Goal: Transaction & Acquisition: Purchase product/service

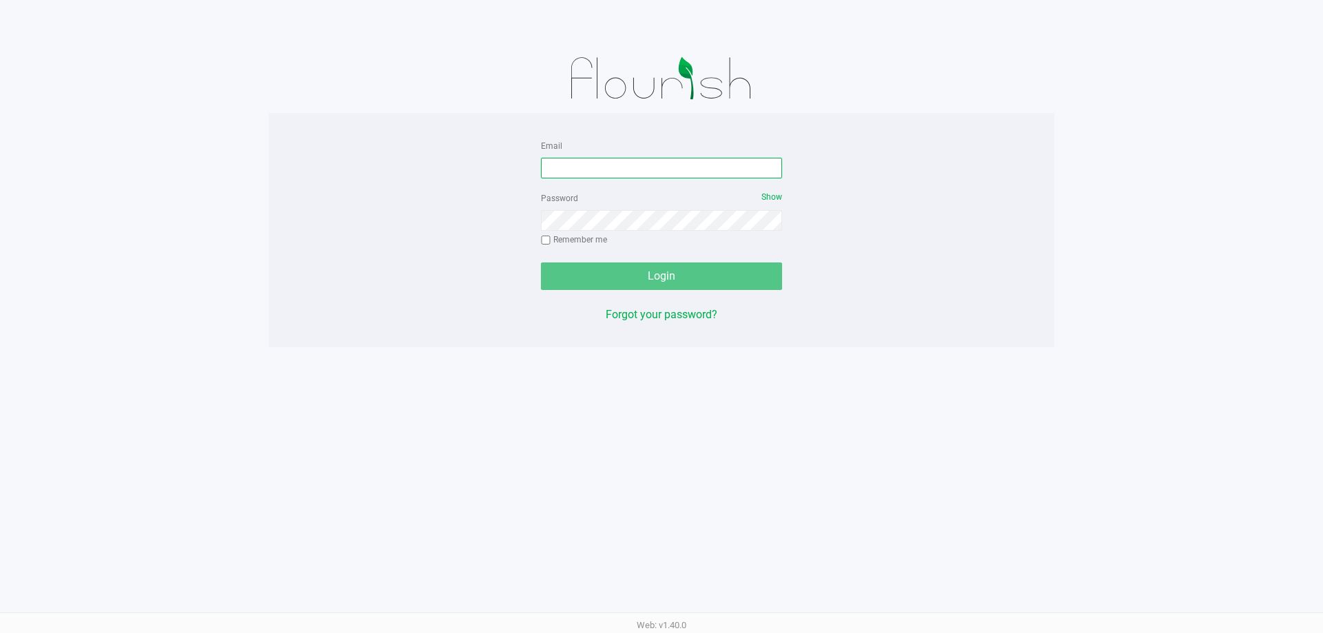
click at [692, 178] on input "Email" at bounding box center [661, 168] width 241 height 21
type input "[EMAIL_ADDRESS][DOMAIN_NAME]"
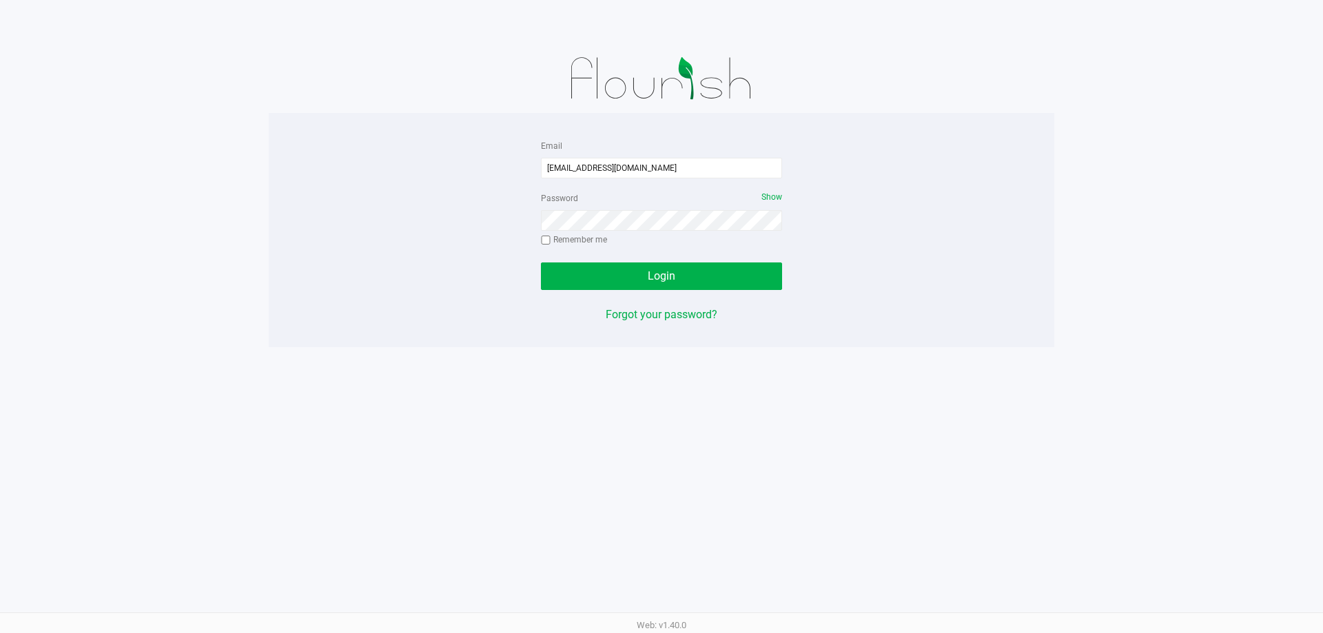
click at [547, 238] on input "Remember me" at bounding box center [546, 241] width 10 height 10
checkbox input "true"
click at [572, 276] on button "Login" at bounding box center [661, 277] width 241 height 28
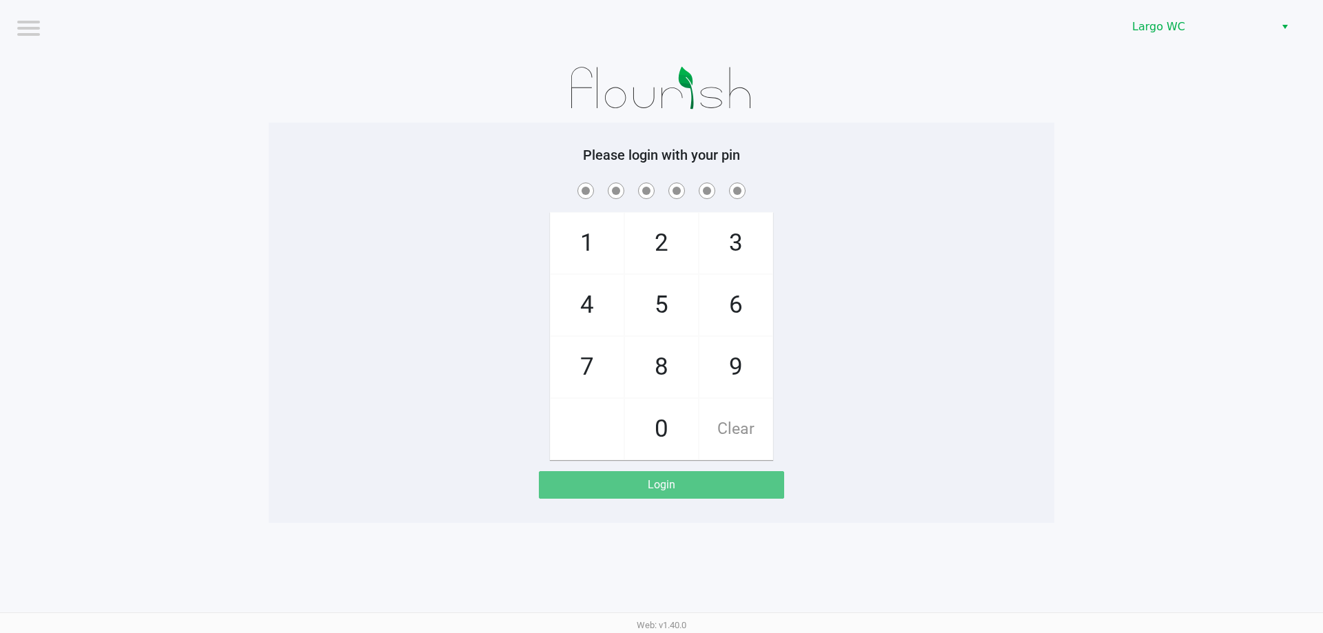
click at [409, 267] on div "1 4 7 2 5 8 0 3 6 9 Clear" at bounding box center [662, 320] width 786 height 280
checkbox input "true"
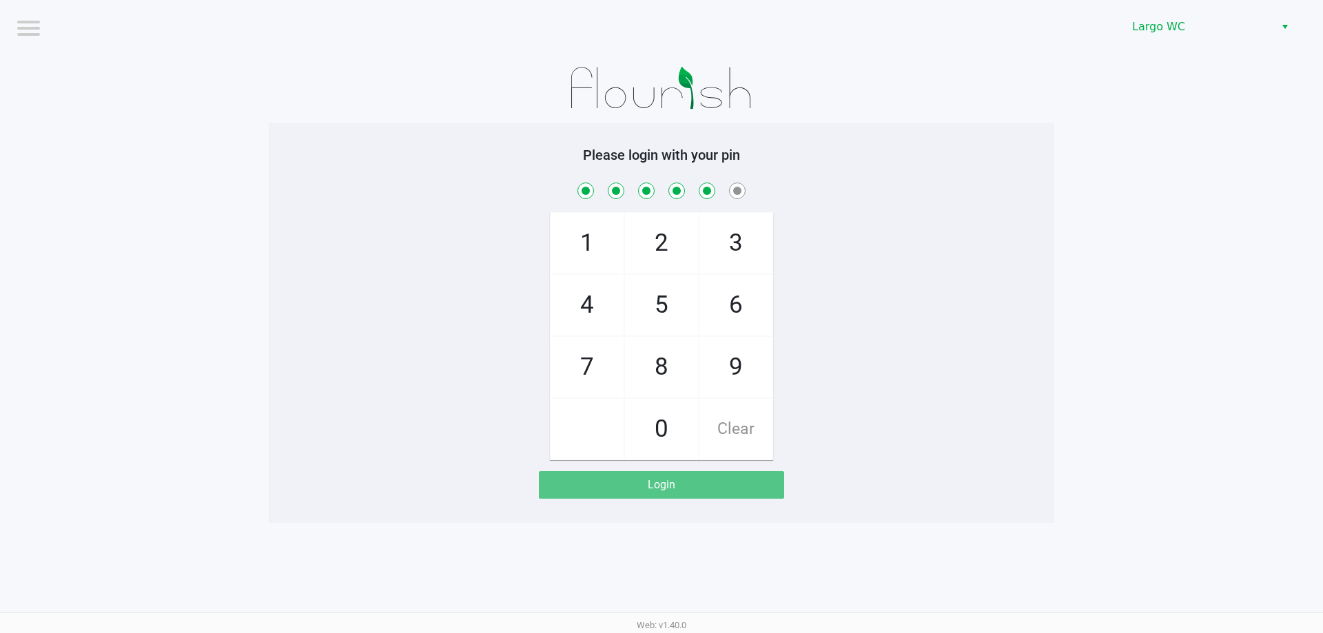
checkbox input "true"
checkbox input "false"
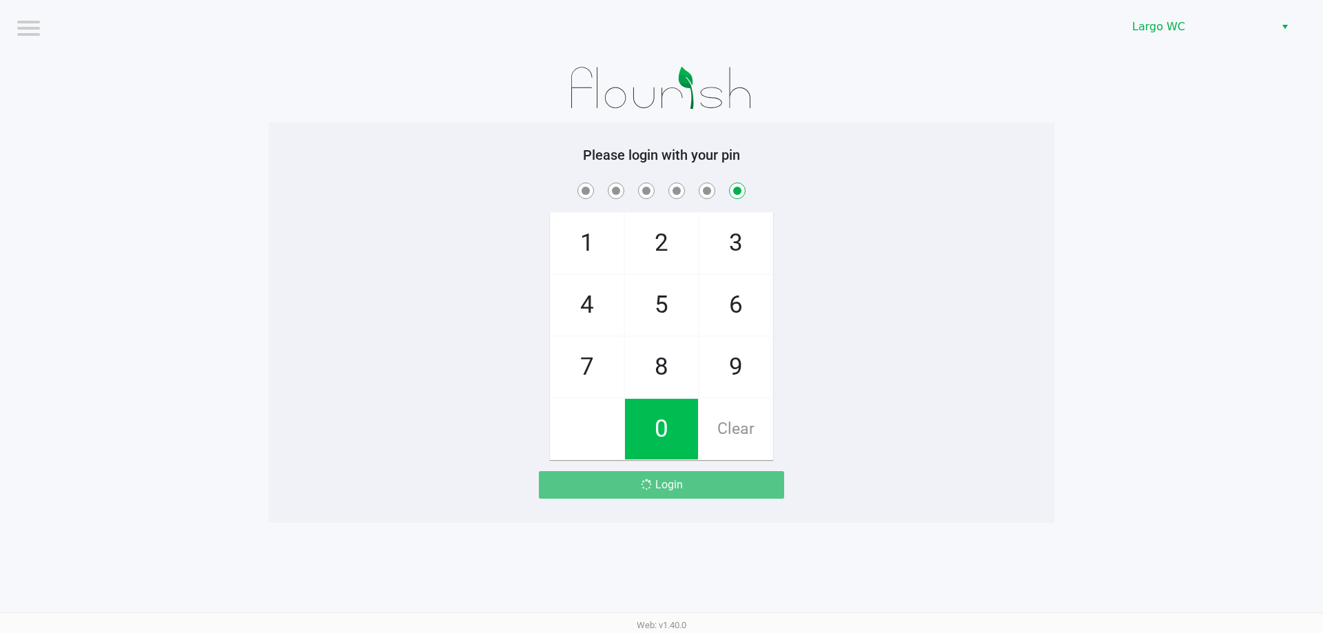
checkbox input "false"
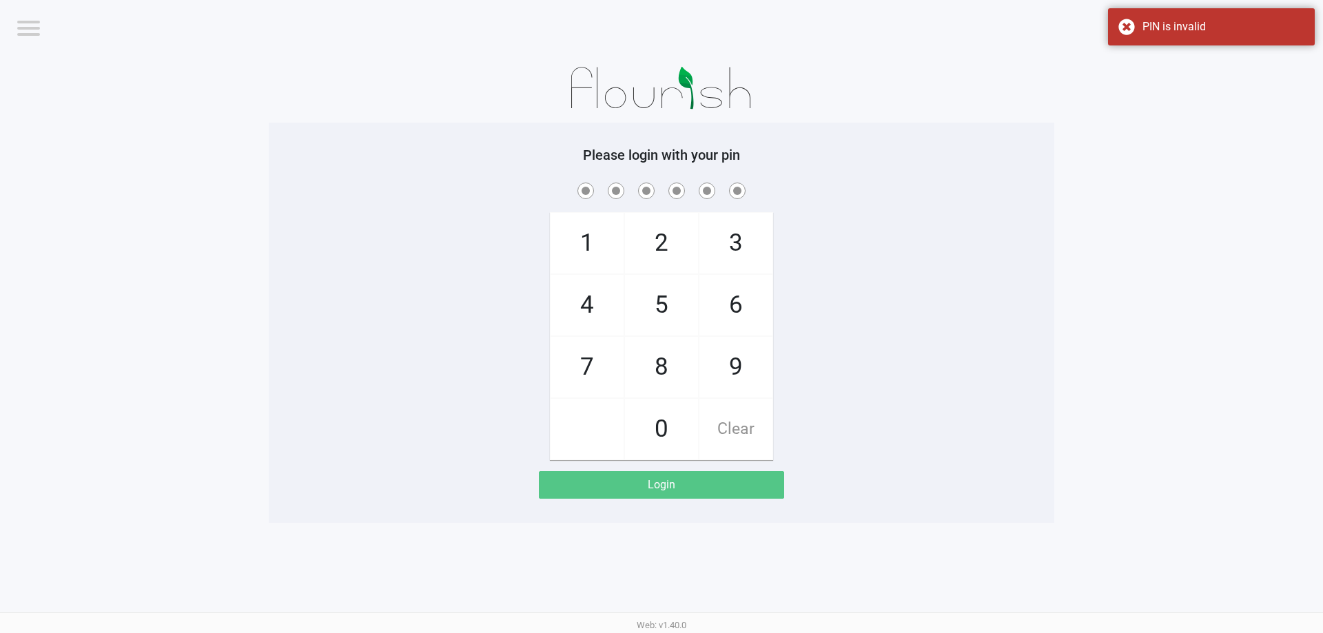
checkbox input "true"
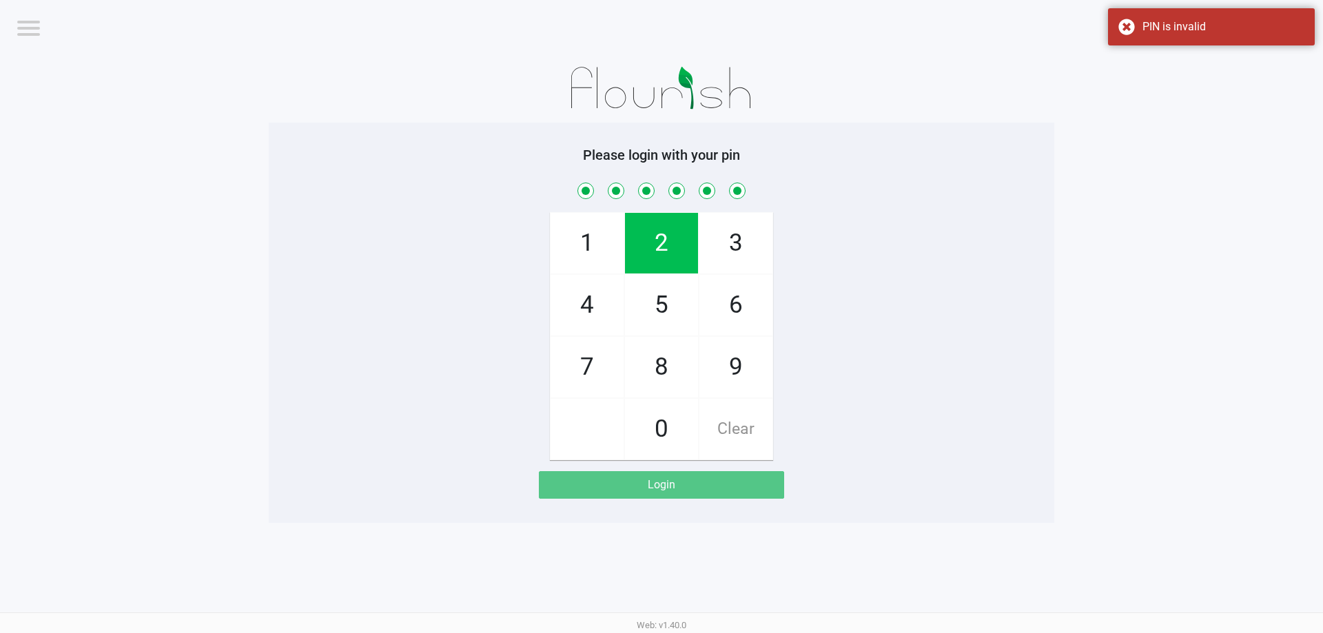
checkbox input "true"
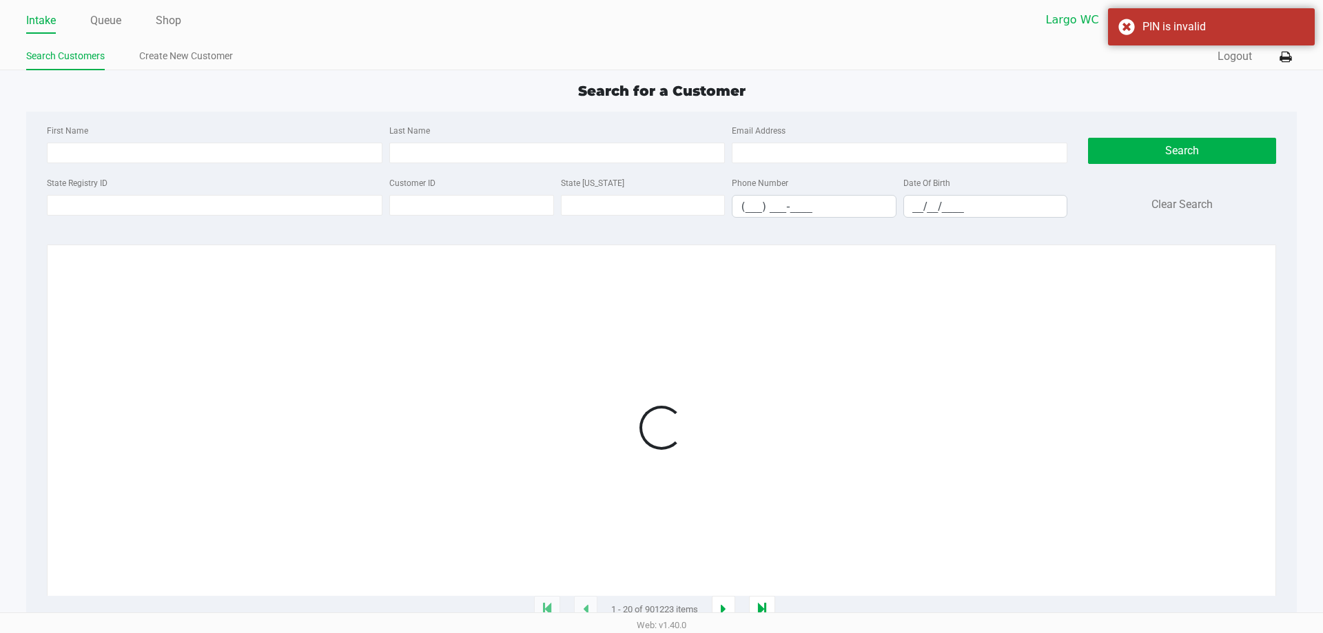
click at [92, 23] on link "Queue" at bounding box center [105, 20] width 31 height 19
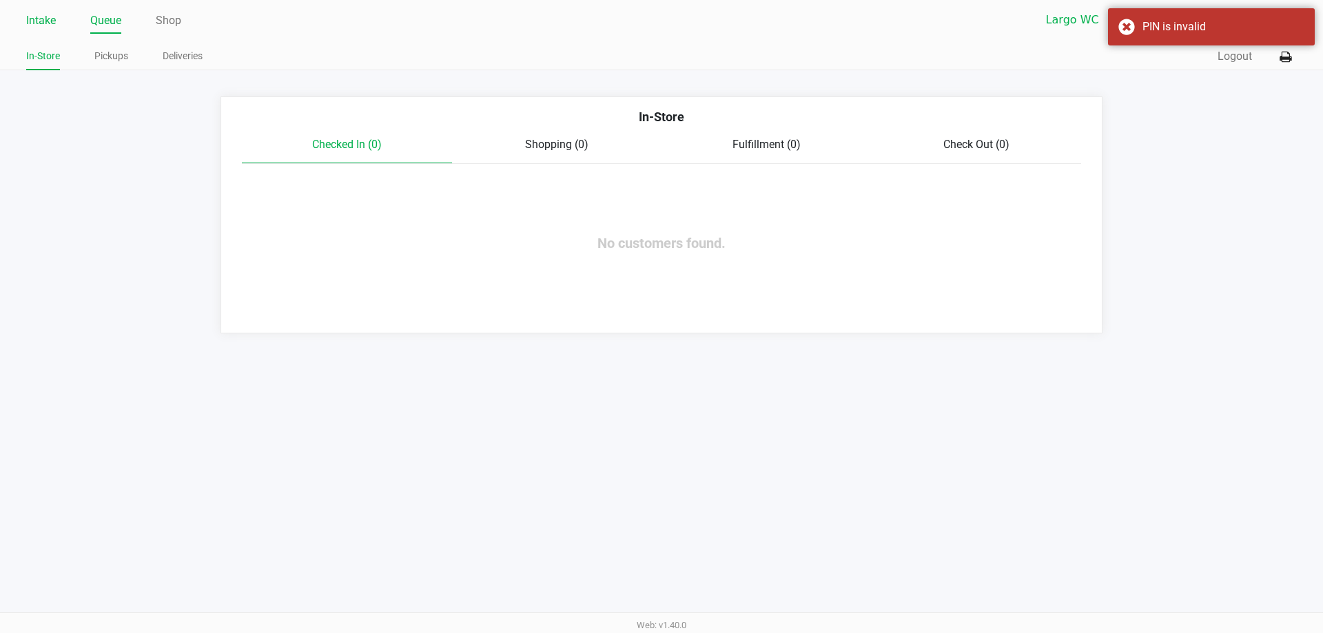
click at [37, 22] on link "Intake" at bounding box center [41, 20] width 30 height 19
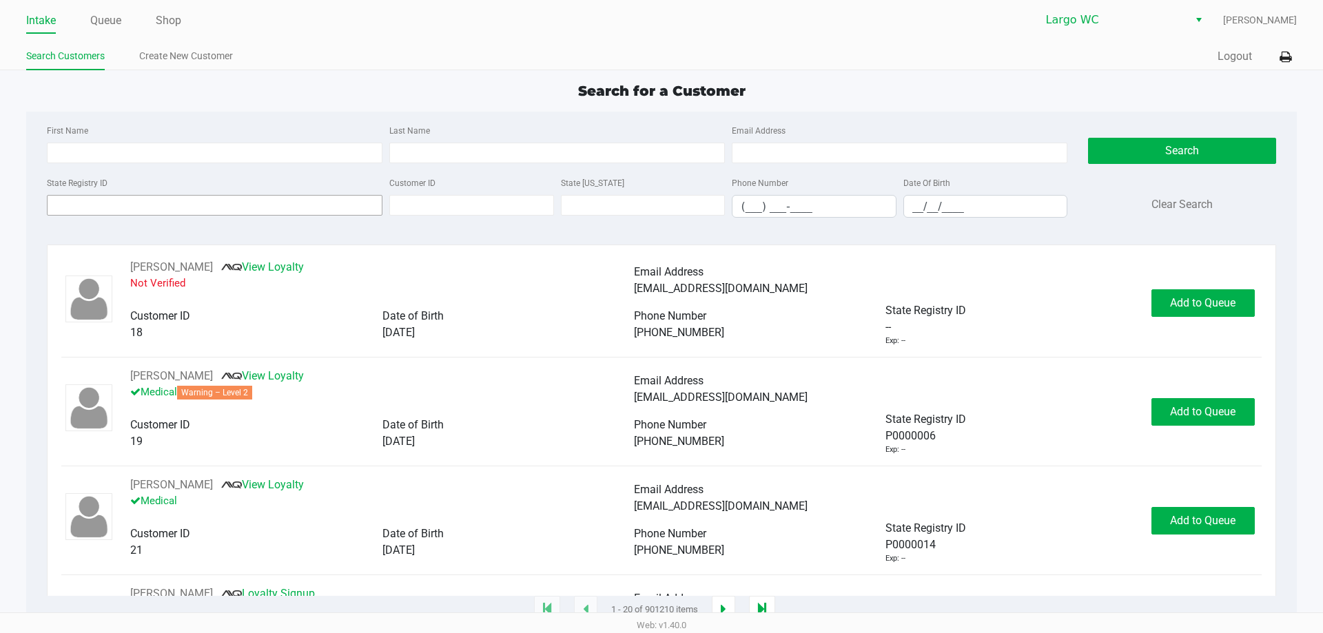
drag, startPoint x: 103, startPoint y: 192, endPoint x: 110, endPoint y: 207, distance: 15.7
click at [110, 207] on div "State Registry ID" at bounding box center [214, 195] width 342 height 43
click at [112, 202] on input "State Registry ID" at bounding box center [215, 205] width 336 height 21
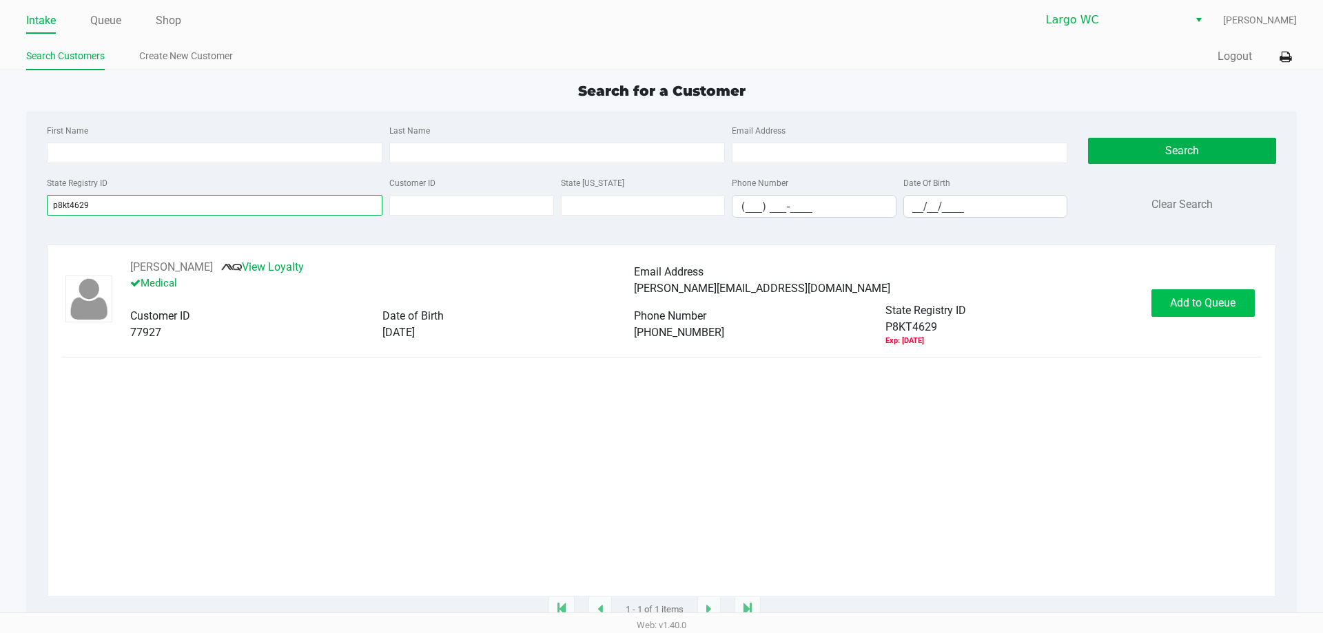
type input "p8kt4629"
click at [1177, 312] on button "Add to Queue" at bounding box center [1202, 303] width 103 height 28
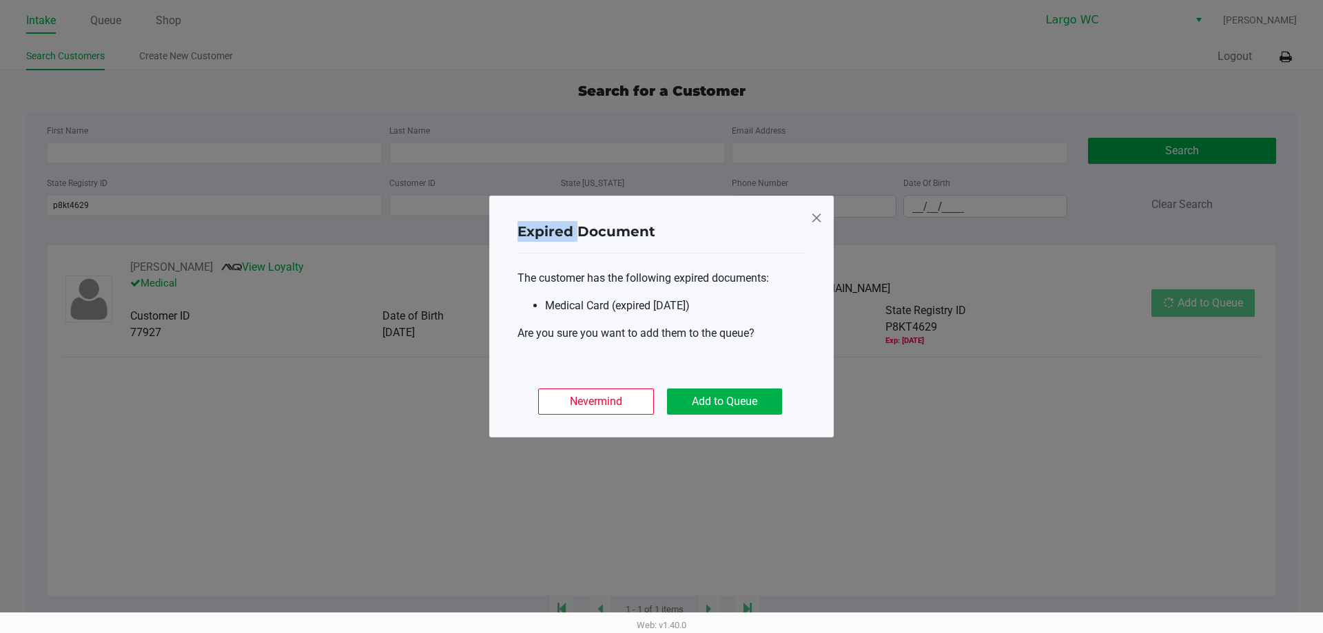
click at [1177, 312] on ngb-modal-window "Expired Document The customer has the following expired documents: Medical Card…" at bounding box center [661, 316] width 1323 height 633
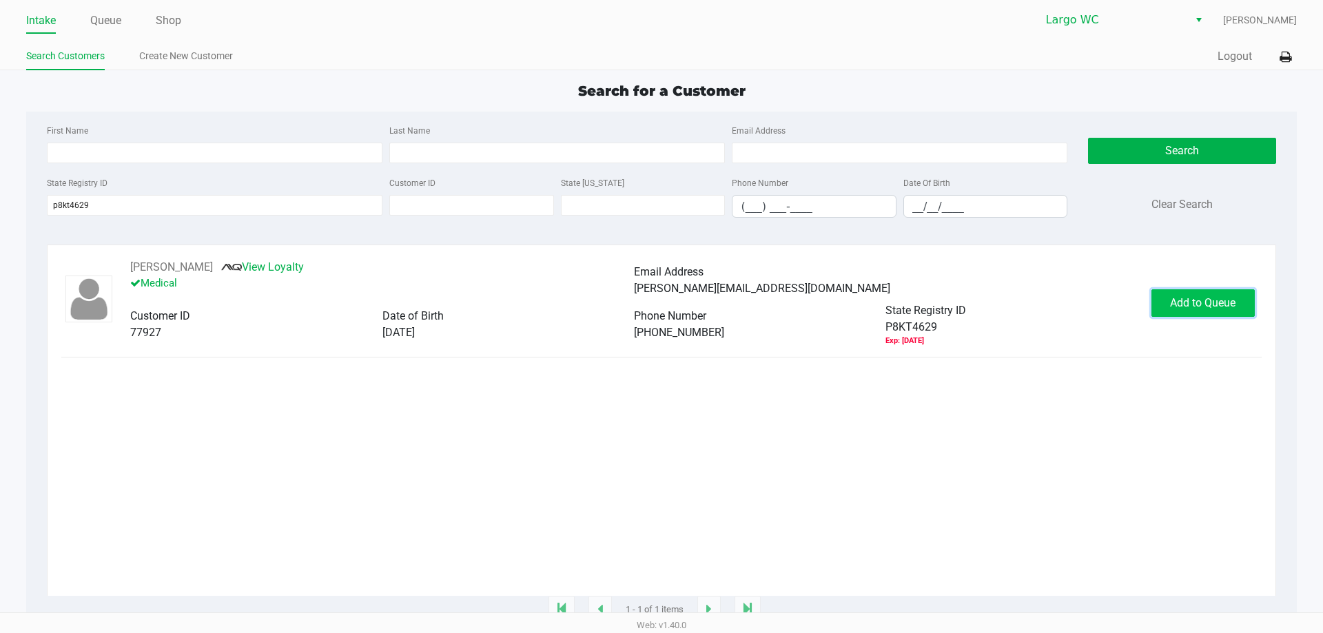
click at [1252, 308] on button "Add to Queue" at bounding box center [1202, 303] width 103 height 28
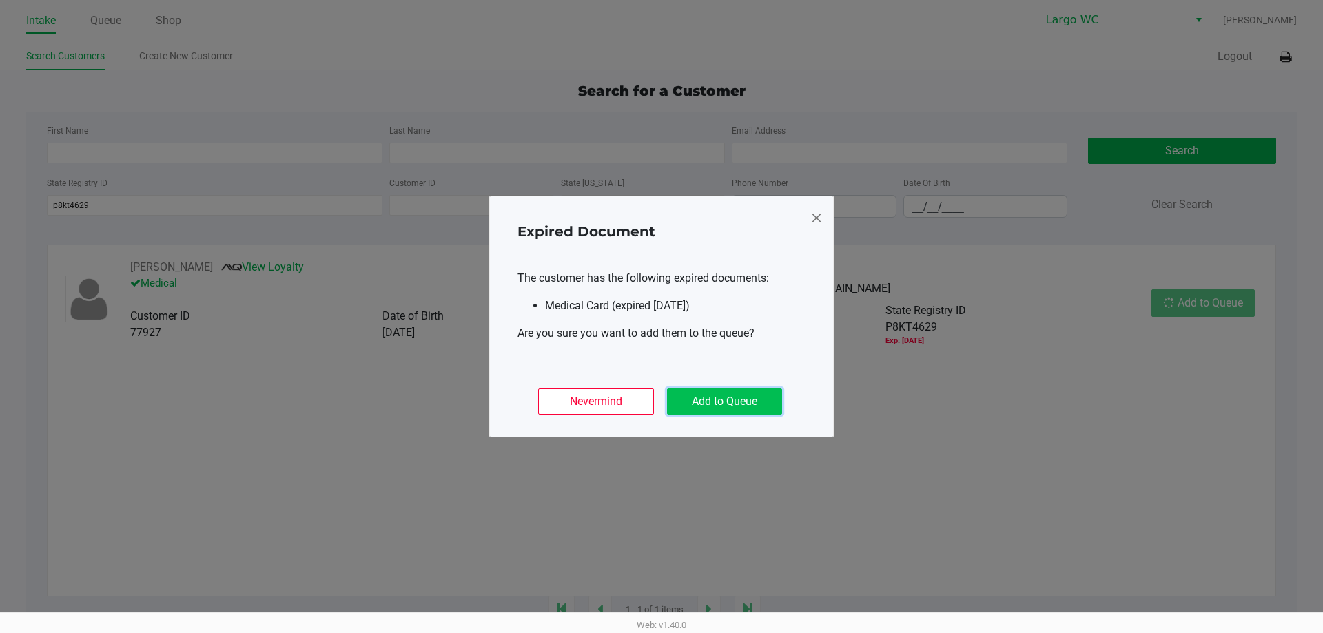
click at [757, 391] on button "Add to Queue" at bounding box center [724, 402] width 115 height 26
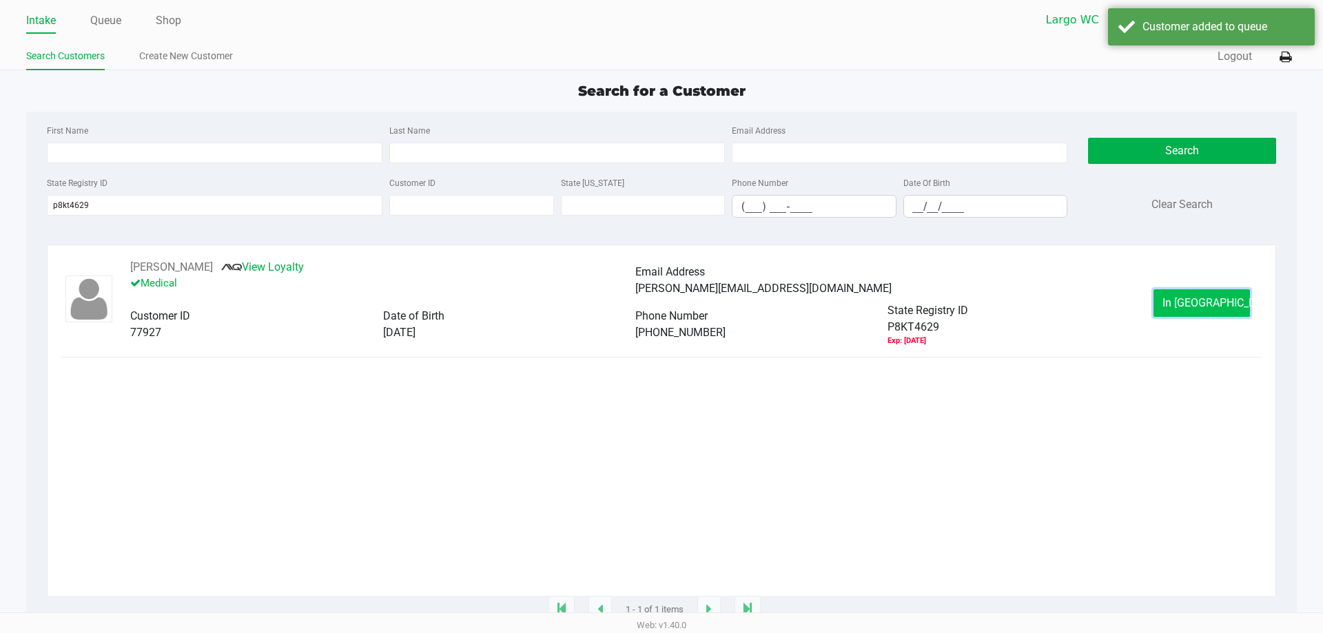
click at [1233, 309] on button "In [GEOGRAPHIC_DATA]" at bounding box center [1202, 303] width 96 height 28
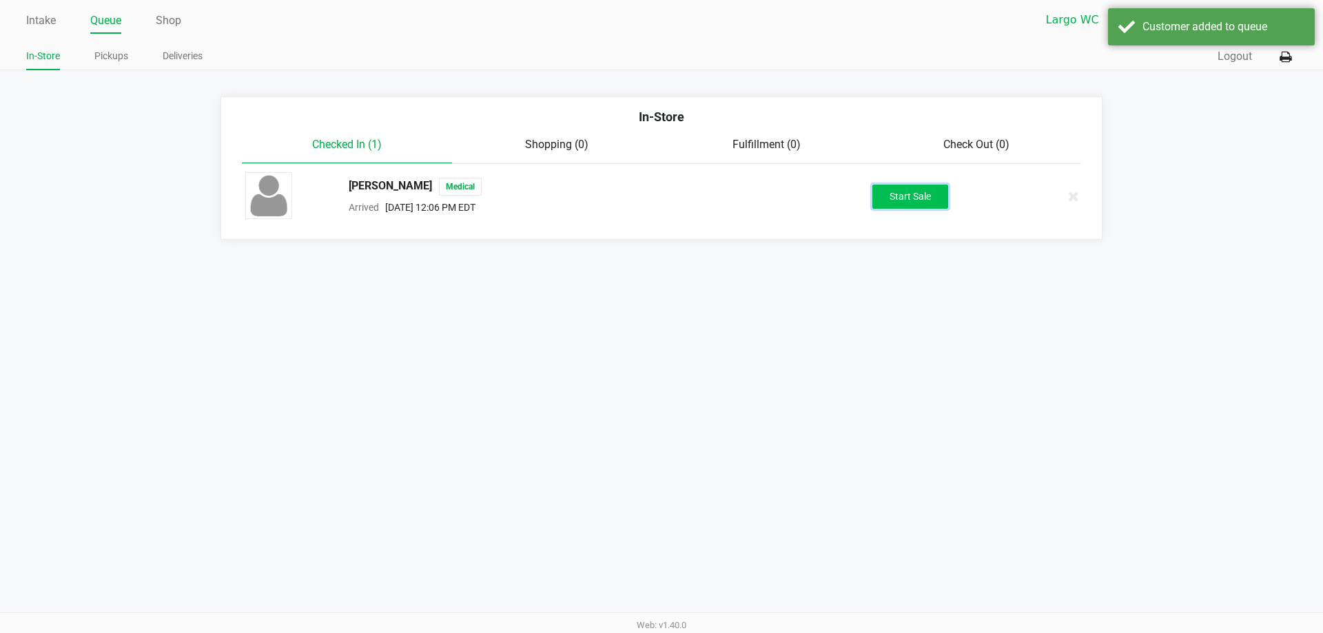
click at [919, 192] on button "Start Sale" at bounding box center [910, 197] width 76 height 24
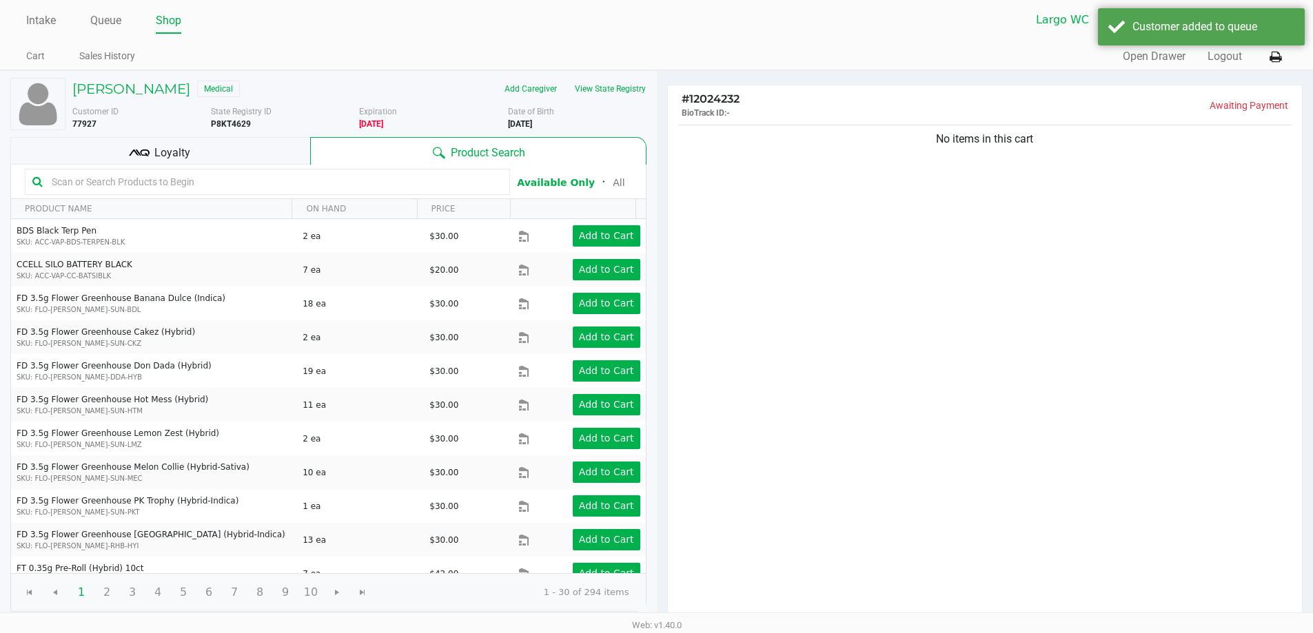
click at [222, 187] on input "text" at bounding box center [274, 182] width 456 height 21
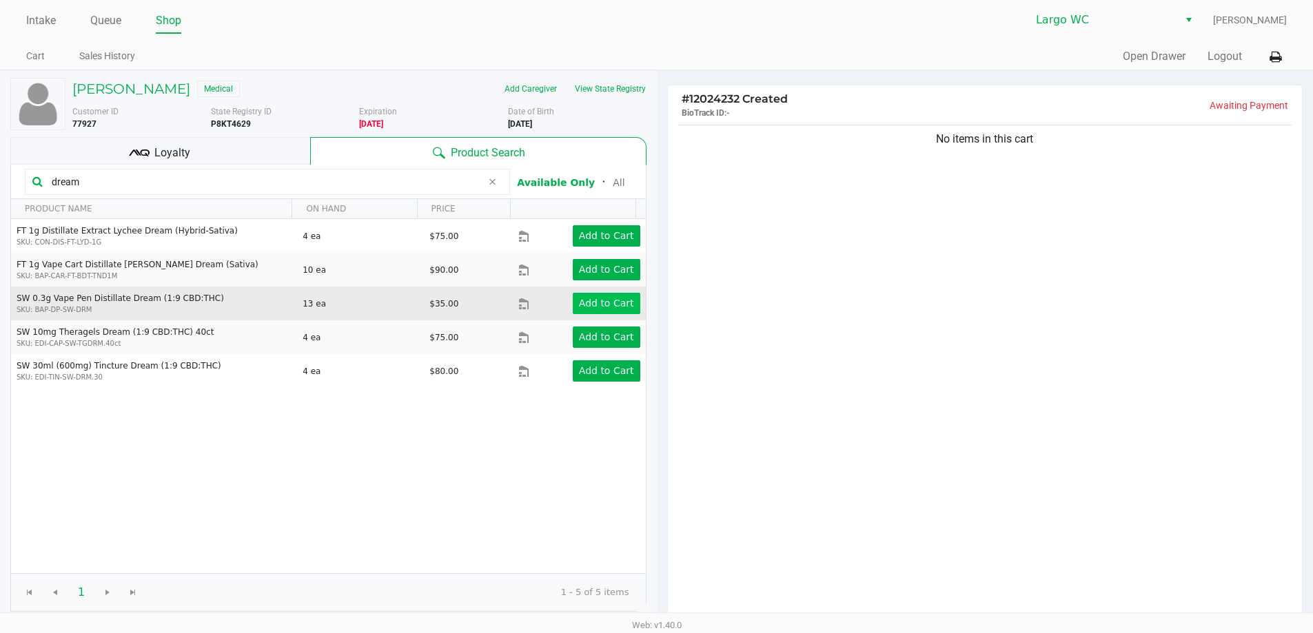
type input "dream"
click at [594, 311] on button "Add to Cart" at bounding box center [607, 303] width 68 height 21
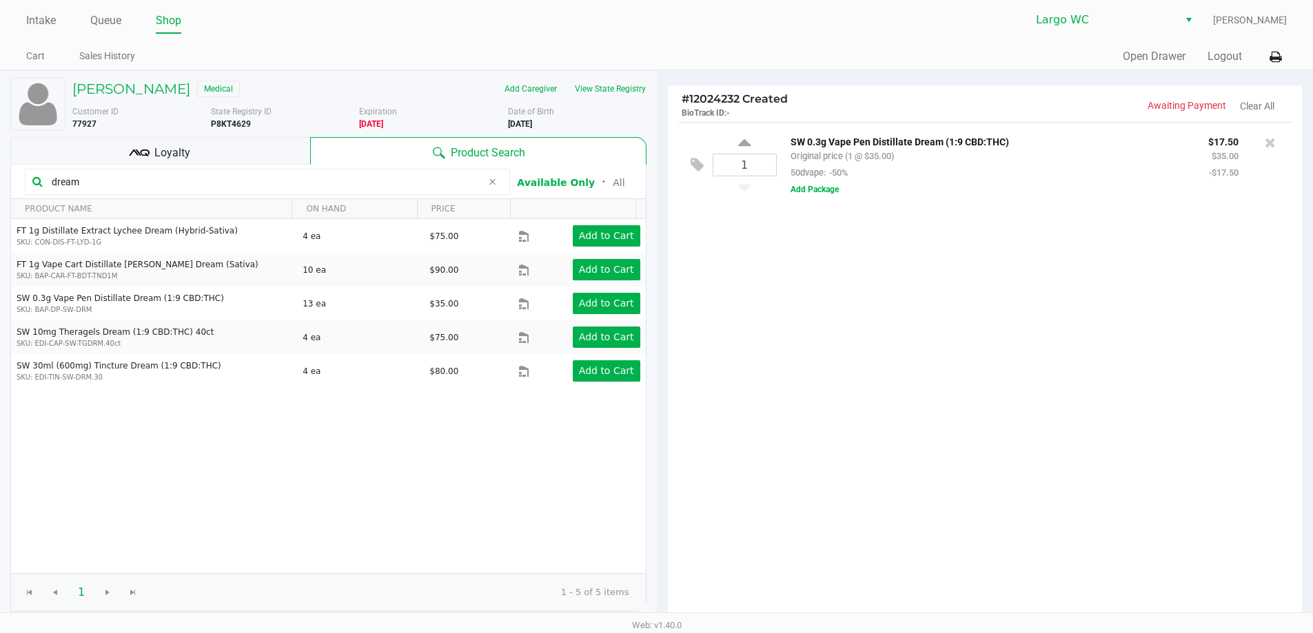
click at [744, 143] on icon at bounding box center [744, 144] width 12 height 17
type input "2"
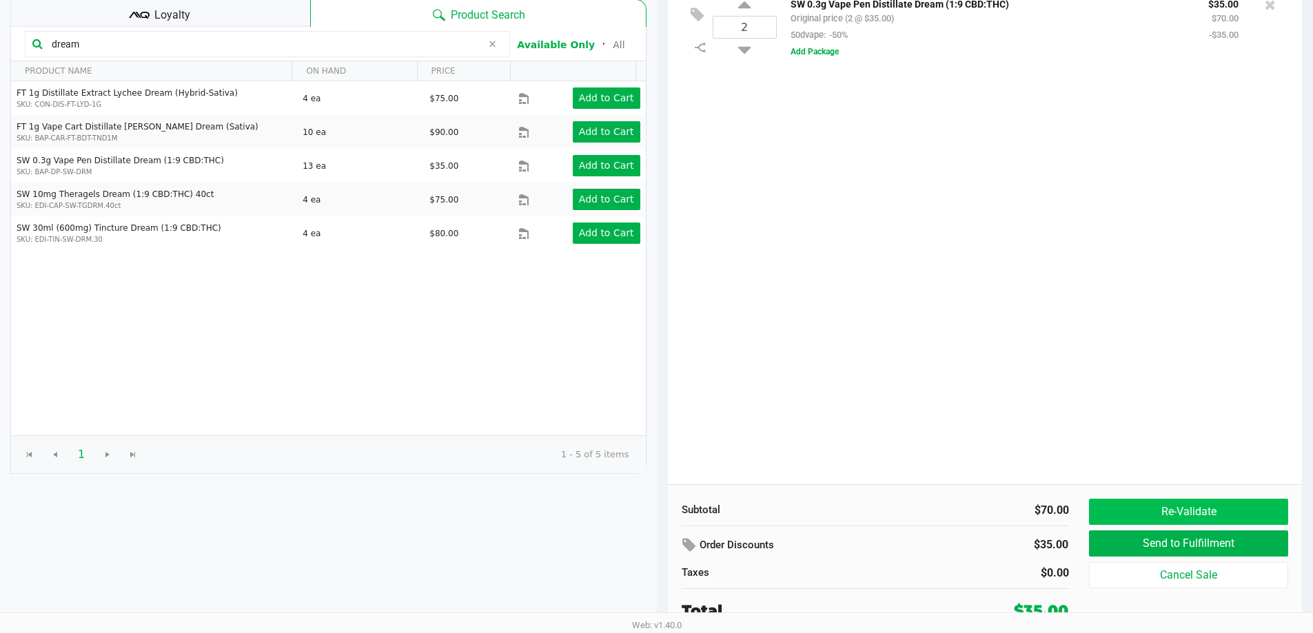
scroll to position [141, 0]
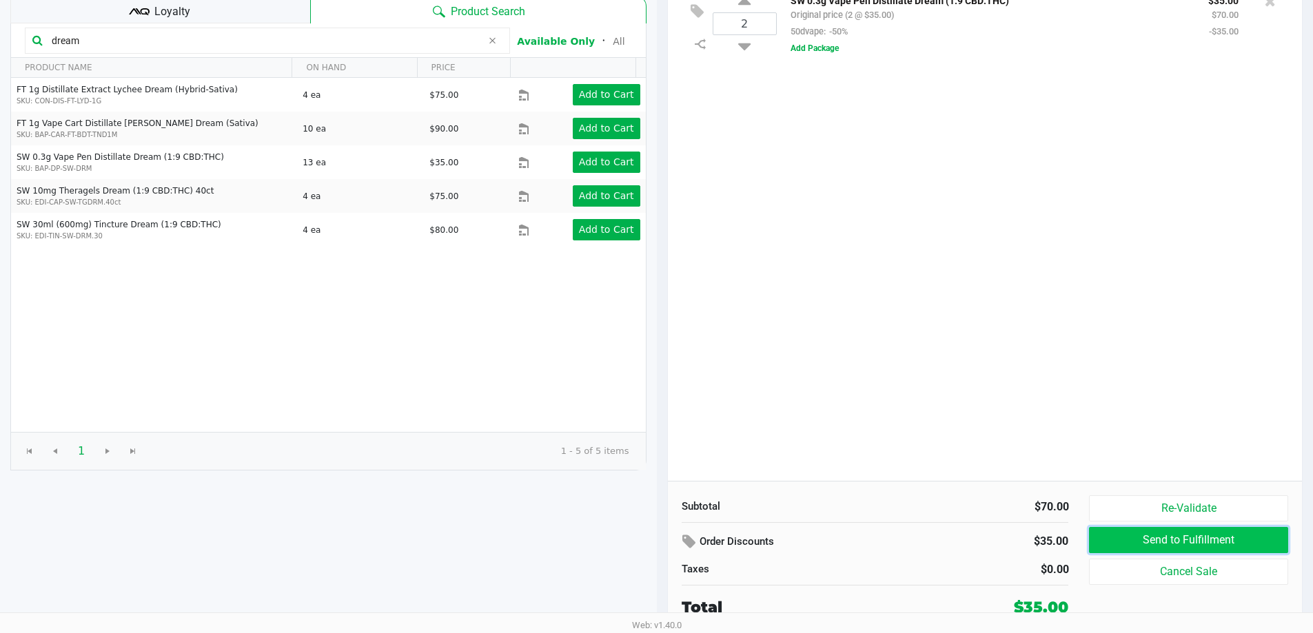
click at [1165, 544] on button "Send to Fulfillment" at bounding box center [1188, 540] width 198 height 26
